Goal: Task Accomplishment & Management: Use online tool/utility

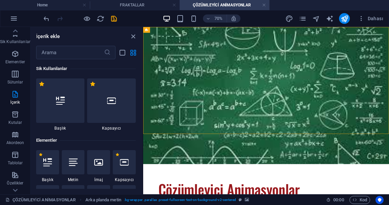
scroll to position [1180, 0]
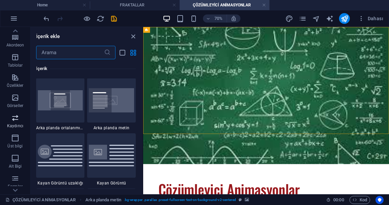
click at [16, 123] on span "Kaydırıcı" at bounding box center [15, 122] width 30 height 16
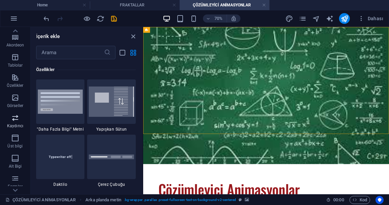
scroll to position [3824, 0]
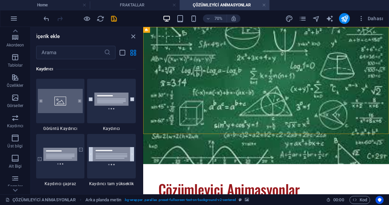
click at [341, 205] on html "Skip to main content Çözümleyici Animasyonlar Lorem ipsum dolor sit amet, conse…" at bounding box center [318, 172] width 351 height 290
click at [345, 205] on html "Skip to main content Çözümleyici Animasyonlar Lorem ipsum dolor sit amet, conse…" at bounding box center [318, 172] width 351 height 290
click at [134, 35] on icon "close panel" at bounding box center [133, 37] width 8 height 8
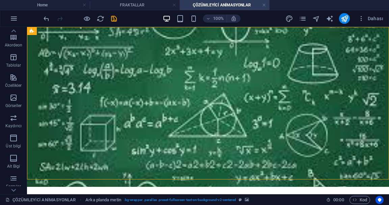
click at [82, 176] on figure at bounding box center [208, 107] width 362 height 160
click at [213, 180] on div "+ Bölüm ekle" at bounding box center [208, 179] width 36 height 11
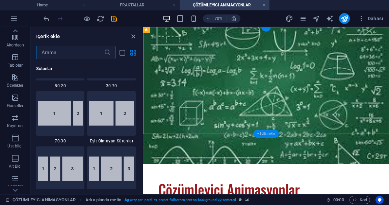
scroll to position [1180, 0]
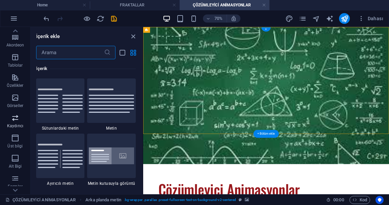
click at [14, 121] on icon "button" at bounding box center [15, 118] width 8 height 8
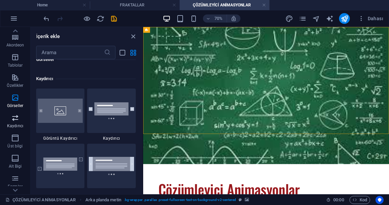
scroll to position [3815, 0]
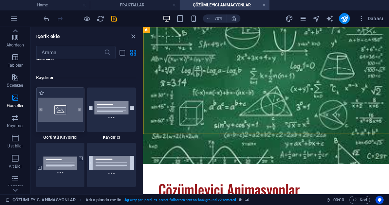
click at [49, 115] on img at bounding box center [60, 110] width 45 height 24
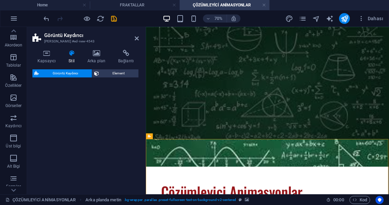
select select "rem"
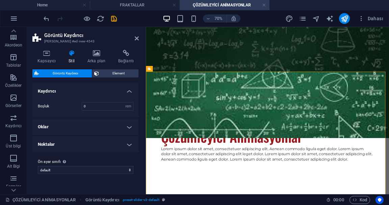
scroll to position [109, 0]
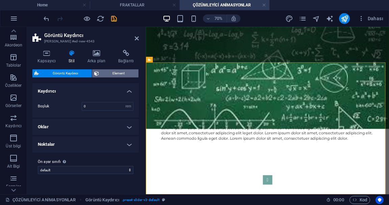
click at [113, 70] on span "Element" at bounding box center [119, 73] width 36 height 8
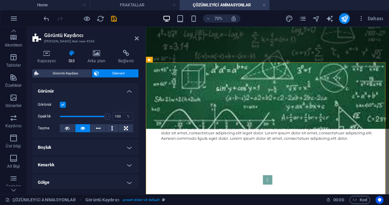
click at [42, 95] on div "Görünür Opaklık 100 % Taşma" at bounding box center [85, 116] width 106 height 43
click at [52, 101] on label "Görünür" at bounding box center [49, 105] width 22 height 8
click at [0, 0] on input "Görünür" at bounding box center [0, 0] width 0 height 0
click at [54, 105] on label "Görünür" at bounding box center [49, 105] width 22 height 8
click at [0, 0] on input "Görünür" at bounding box center [0, 0] width 0 height 0
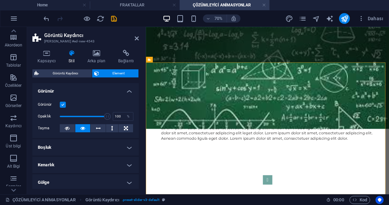
click at [49, 88] on h4 "Görünür" at bounding box center [85, 89] width 106 height 12
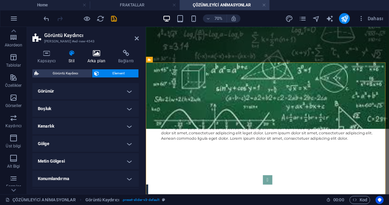
click at [98, 52] on icon at bounding box center [96, 53] width 28 height 7
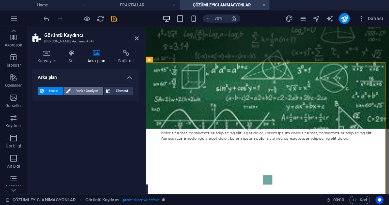
click at [73, 92] on span "Renk / Gradyan" at bounding box center [87, 91] width 29 height 8
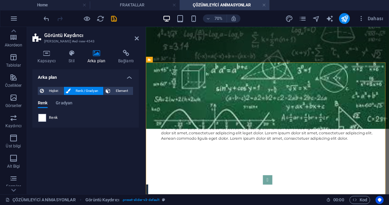
click at [50, 120] on span "Renk" at bounding box center [53, 117] width 9 height 5
click at [61, 103] on span "Gradyan" at bounding box center [64, 103] width 17 height 9
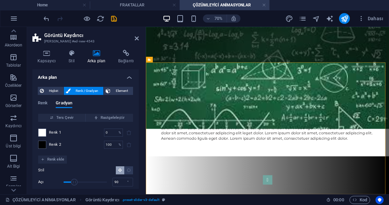
click at [119, 75] on h4 "Arka plan" at bounding box center [85, 75] width 106 height 12
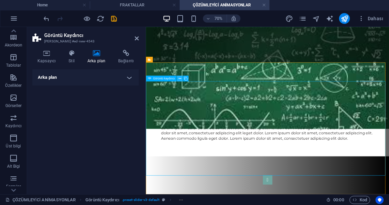
click at [179, 78] on icon at bounding box center [179, 78] width 3 height 5
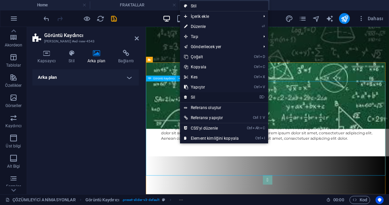
click at [221, 101] on link "⌦ Sil" at bounding box center [211, 97] width 63 height 10
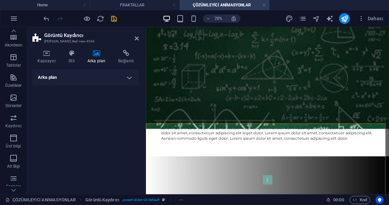
scroll to position [22, 0]
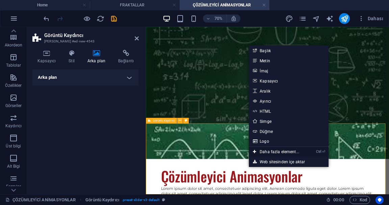
click at [289, 152] on link "Ctrl ⏎ Daha fazla element..." at bounding box center [276, 152] width 54 height 10
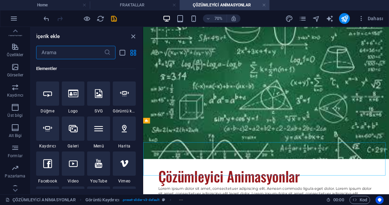
scroll to position [138, 0]
click at [41, 132] on div at bounding box center [47, 129] width 23 height 24
select select "ms"
select select "s"
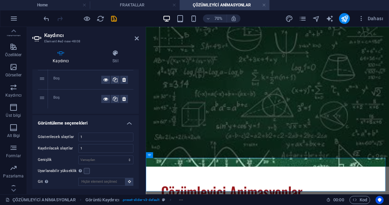
scroll to position [0, 0]
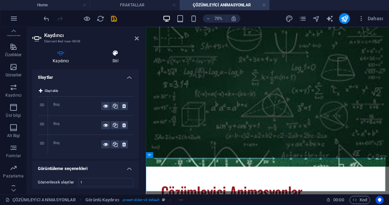
click at [109, 56] on icon at bounding box center [115, 53] width 47 height 7
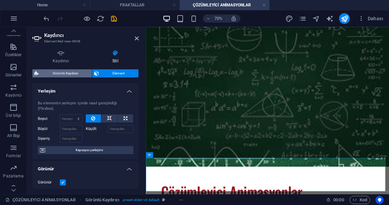
click at [52, 75] on span "Görüntü Kaydırıcı" at bounding box center [65, 73] width 49 height 8
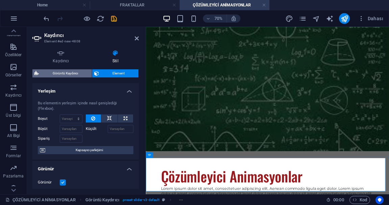
select select "region"
select select "rem"
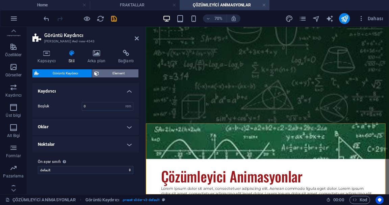
click at [113, 71] on span "Element" at bounding box center [119, 73] width 36 height 8
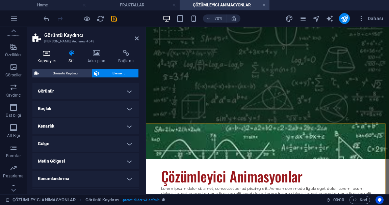
click at [44, 56] on icon at bounding box center [46, 53] width 28 height 7
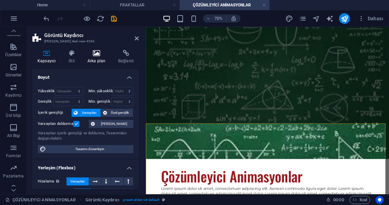
click at [93, 59] on h4 "Arka plan" at bounding box center [97, 57] width 31 height 14
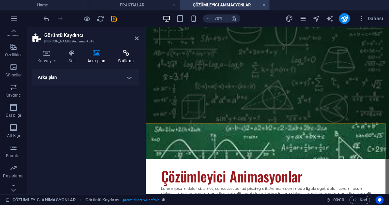
click at [130, 56] on icon at bounding box center [126, 53] width 26 height 7
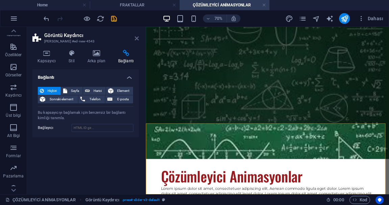
click at [135, 37] on icon at bounding box center [137, 38] width 4 height 5
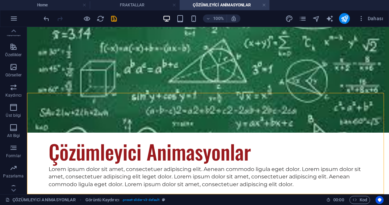
scroll to position [87, 0]
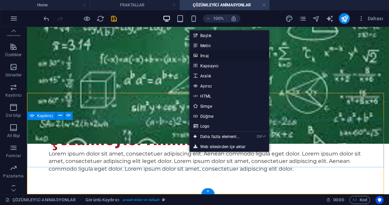
click at [194, 57] on icon at bounding box center [194, 56] width 3 height 10
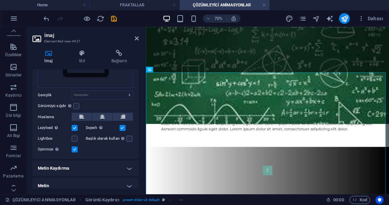
scroll to position [58, 0]
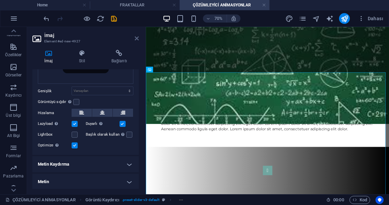
click at [136, 37] on icon at bounding box center [137, 38] width 4 height 5
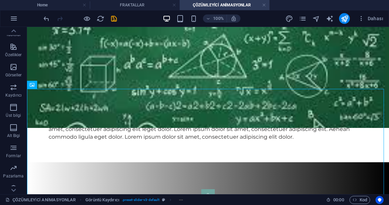
scroll to position [117, 0]
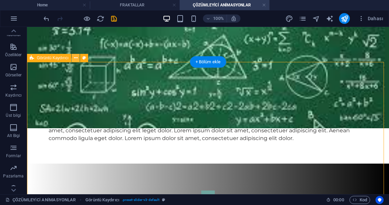
click at [76, 59] on icon at bounding box center [76, 58] width 4 height 7
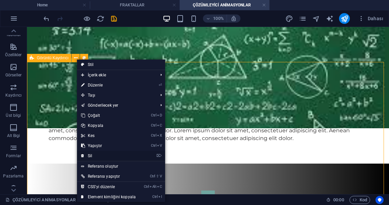
click at [93, 157] on link "⌦ Sil" at bounding box center [108, 156] width 63 height 10
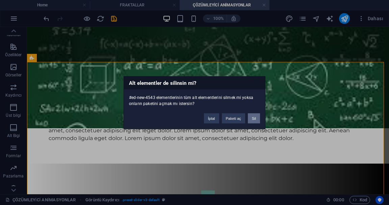
click at [257, 122] on button "Sil" at bounding box center [254, 118] width 12 height 10
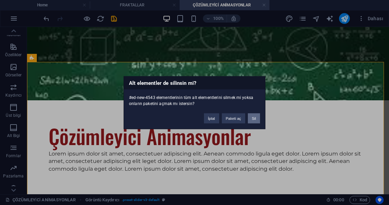
scroll to position [0, 0]
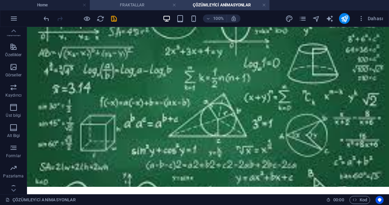
click at [124, 8] on h4 "FRAKTALLAR" at bounding box center [135, 4] width 90 height 7
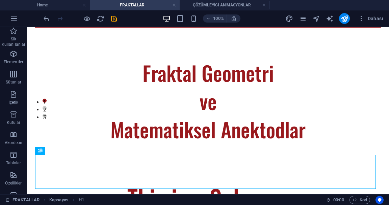
scroll to position [80, 0]
